Goal: Use online tool/utility

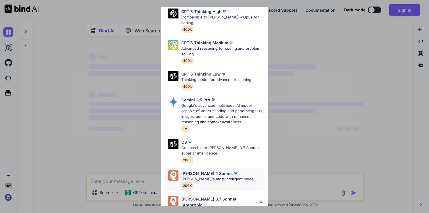
scroll to position [58, 0]
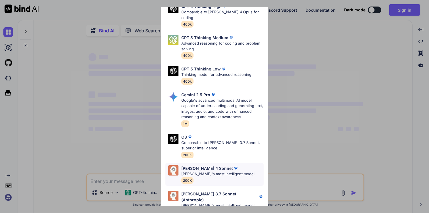
click at [201, 175] on div "[PERSON_NAME] 4 Sonnet [PERSON_NAME]'s most intelligent model 200K" at bounding box center [217, 174] width 73 height 18
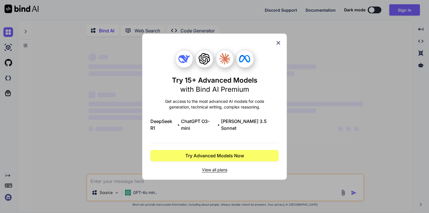
click at [277, 45] on icon at bounding box center [278, 43] width 6 height 6
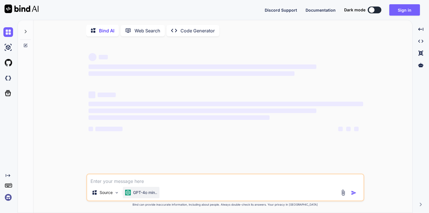
click at [152, 197] on div "GPT-4o min.." at bounding box center [141, 192] width 37 height 11
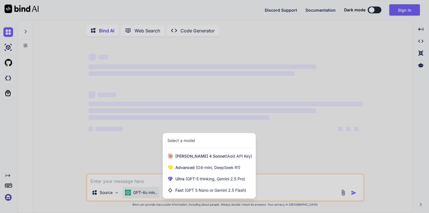
click at [138, 160] on div at bounding box center [214, 106] width 429 height 213
type textarea "x"
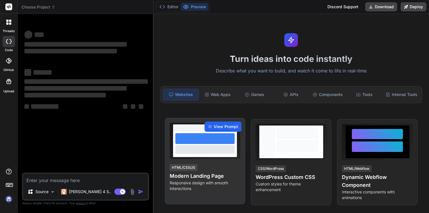
click at [223, 127] on span "View Prompt" at bounding box center [226, 127] width 24 height 6
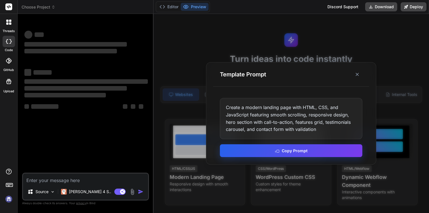
click at [295, 153] on button "Copy Prompt" at bounding box center [291, 150] width 142 height 13
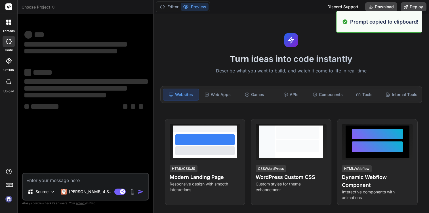
click at [90, 182] on textarea at bounding box center [85, 178] width 125 height 10
paste textarea "Create a modern landing page with HTML, CSS, and JavaScript featuring smooth sc…"
type textarea "x"
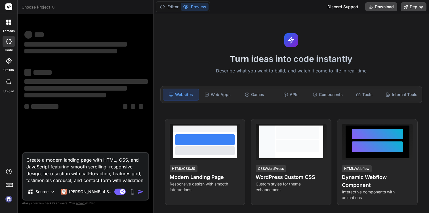
type textarea "Create a modern landing page with HTML, CSS, and JavaScript featuring smooth sc…"
click at [121, 174] on textarea "Create a modern landing page with HTML, CSS, and JavaScript featuring smooth sc…" at bounding box center [85, 168] width 125 height 31
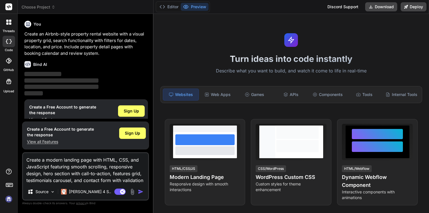
scroll to position [11, 0]
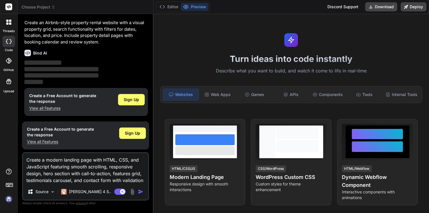
type textarea "x"
